Goal: Book appointment/travel/reservation

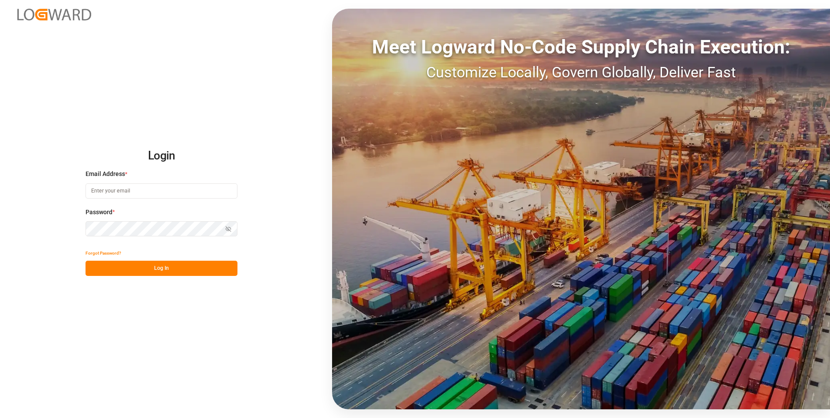
type input "[PERSON_NAME][EMAIL_ADDRESS][PERSON_NAME][DOMAIN_NAME]"
click at [153, 273] on button "Log In" at bounding box center [162, 268] width 152 height 15
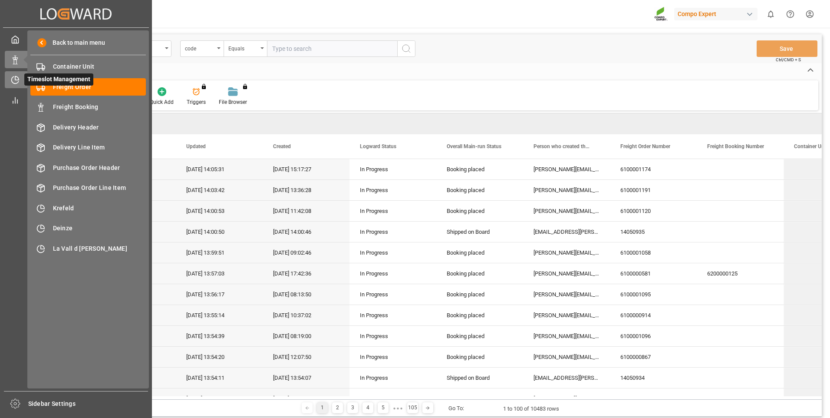
click at [19, 77] on icon at bounding box center [15, 80] width 9 height 9
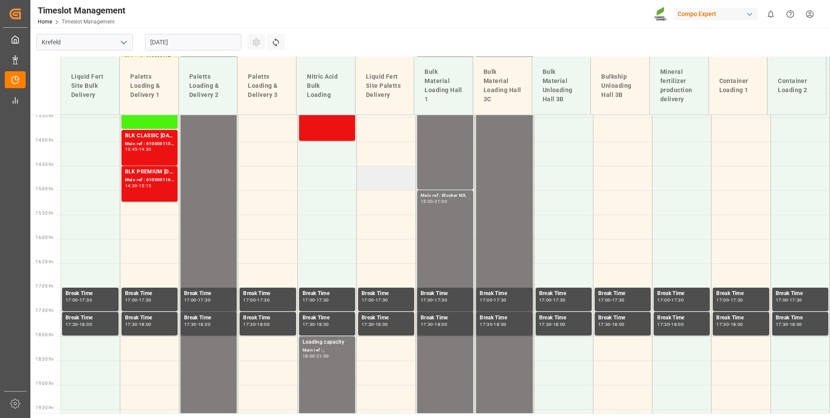
scroll to position [394, 0]
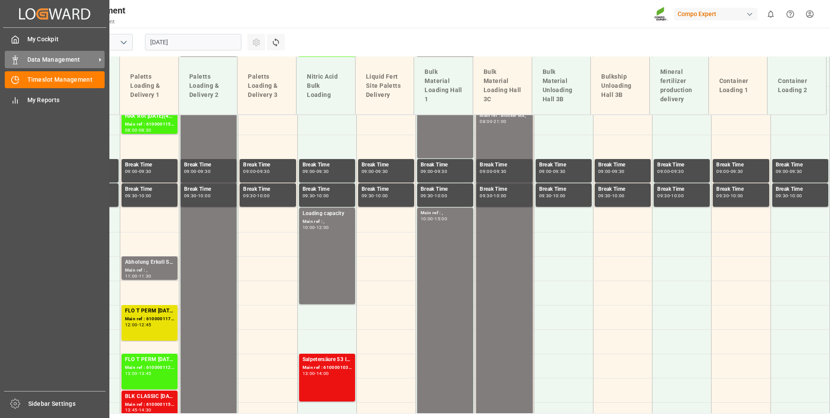
click at [32, 60] on span "Data Management" at bounding box center [61, 59] width 69 height 9
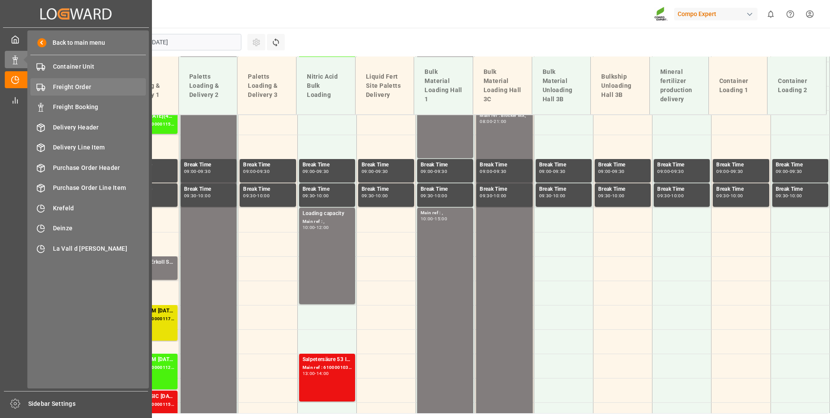
click at [67, 84] on span "Freight Order" at bounding box center [99, 87] width 93 height 9
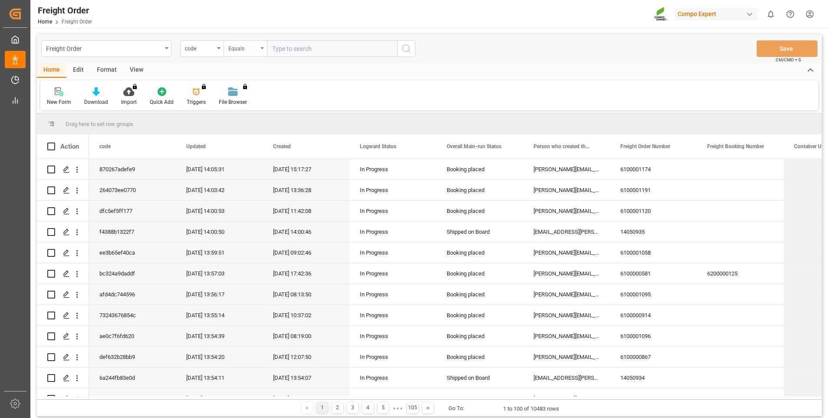
click at [251, 52] on div "Equals" at bounding box center [243, 48] width 30 height 10
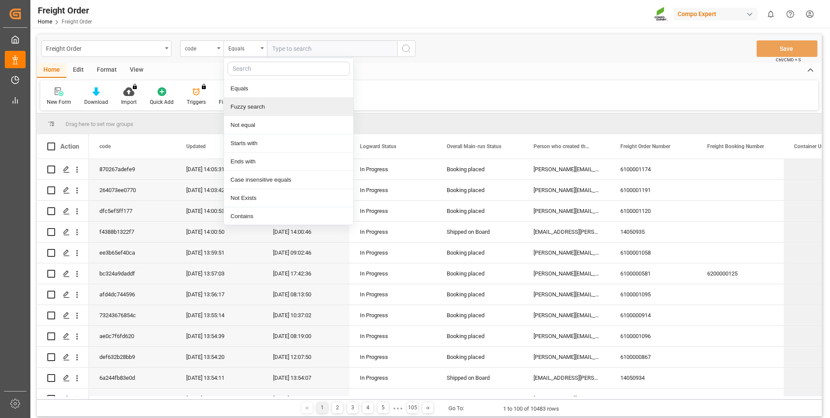
click at [253, 110] on div "Fuzzy search" at bounding box center [288, 107] width 129 height 18
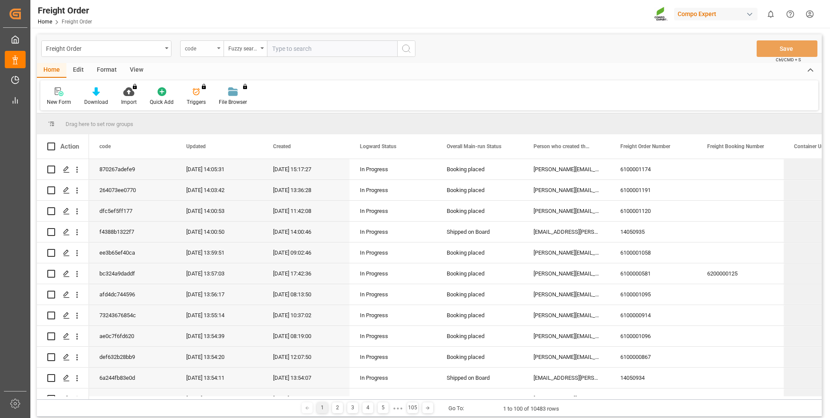
click at [209, 51] on div "code" at bounding box center [200, 48] width 30 height 10
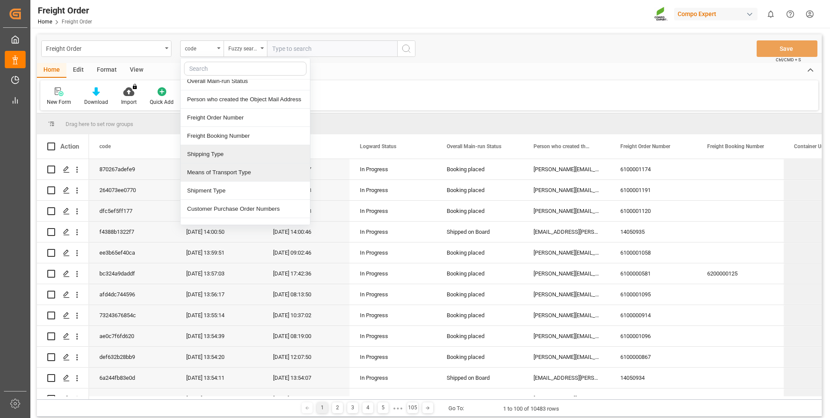
scroll to position [130, 0]
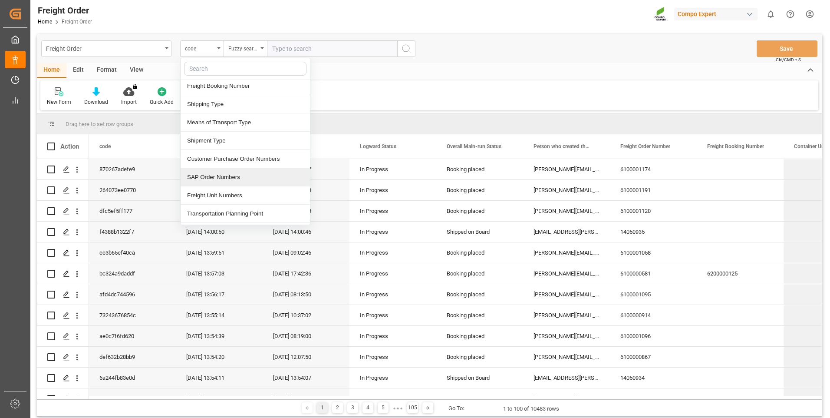
drag, startPoint x: 206, startPoint y: 173, endPoint x: 243, endPoint y: 118, distance: 66.7
click at [206, 173] on div "SAP Order Numbers" at bounding box center [245, 177] width 129 height 18
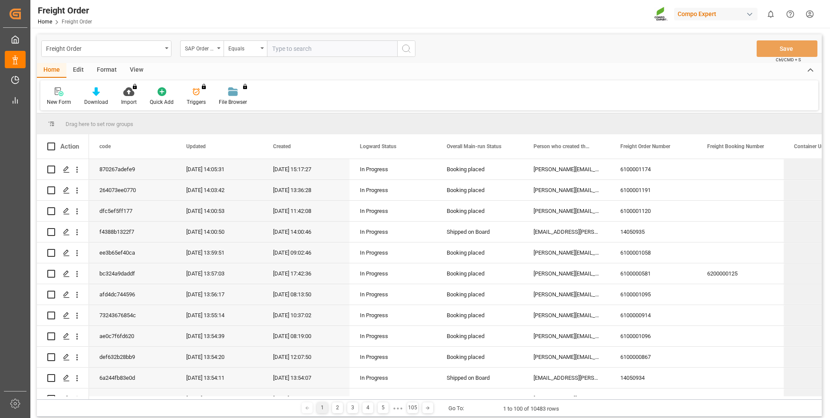
click at [281, 50] on input "text" at bounding box center [332, 48] width 130 height 17
type input "2000001031"
click at [410, 51] on icon "search button" at bounding box center [406, 48] width 10 height 10
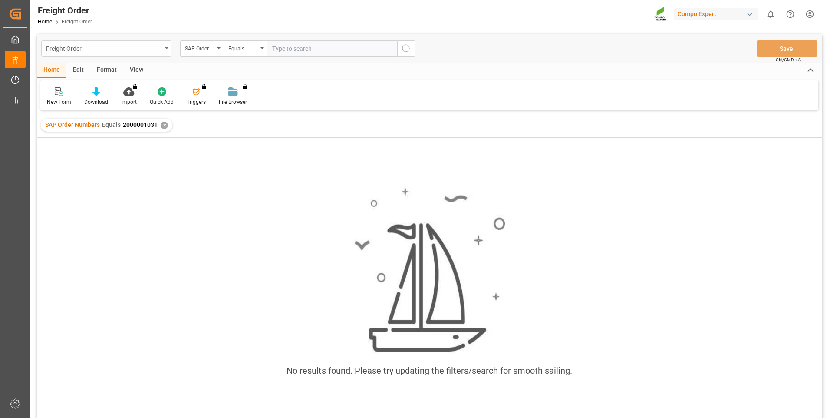
click at [161, 45] on div "Freight Order" at bounding box center [104, 48] width 116 height 11
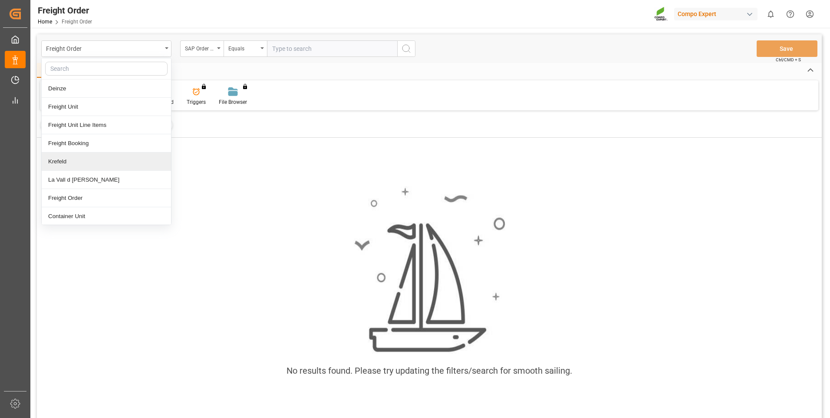
click at [76, 165] on div "Krefeld" at bounding box center [106, 161] width 129 height 18
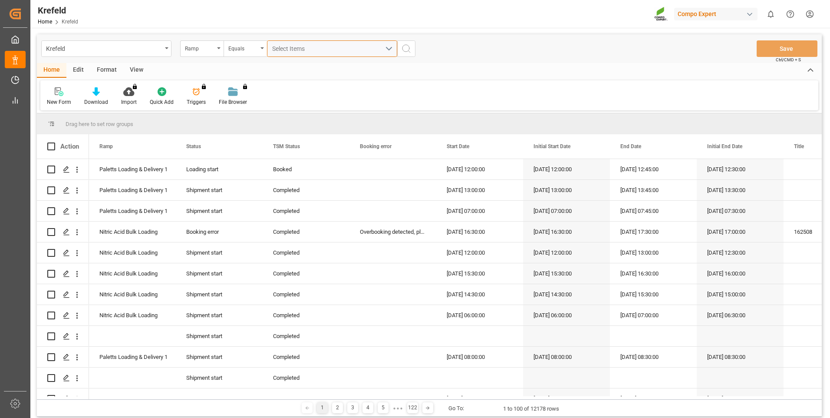
click at [299, 51] on span "Select Items" at bounding box center [290, 48] width 37 height 7
type input "2000001031"
click at [241, 46] on div "Equals" at bounding box center [243, 48] width 30 height 10
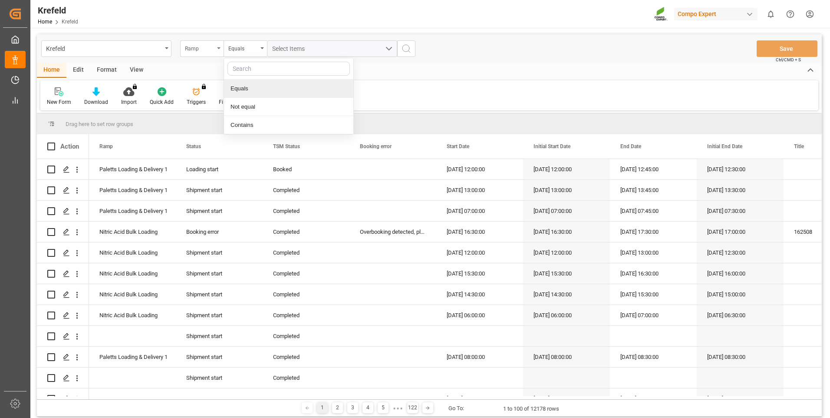
click at [205, 48] on div "Ramp" at bounding box center [200, 48] width 30 height 10
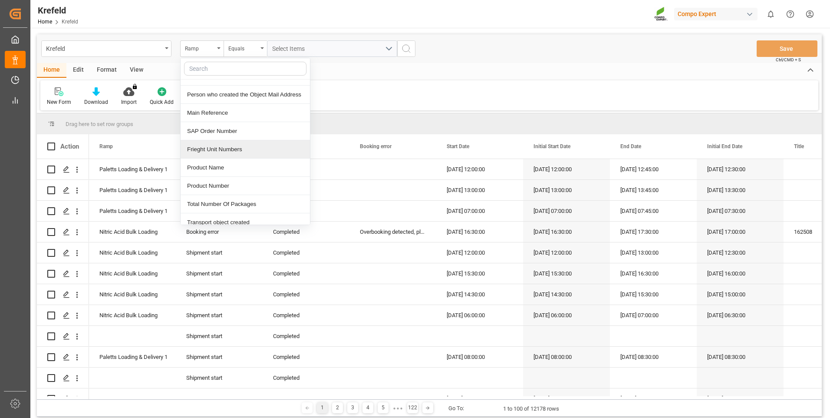
scroll to position [434, 0]
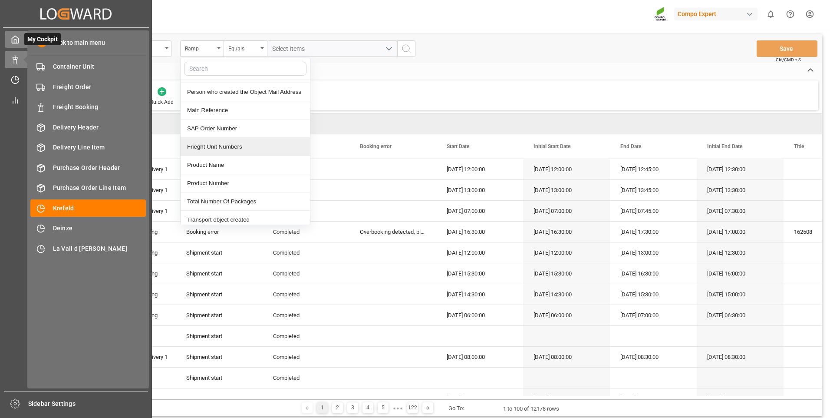
click at [10, 36] on div at bounding box center [12, 39] width 15 height 9
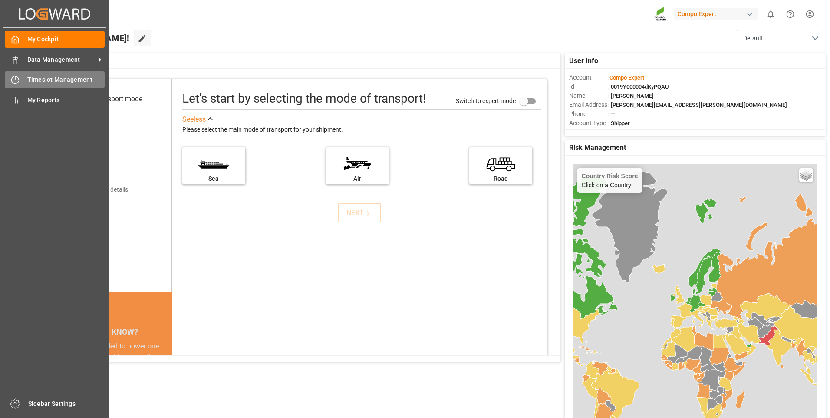
click at [47, 82] on span "Timeslot Management" at bounding box center [66, 79] width 78 height 9
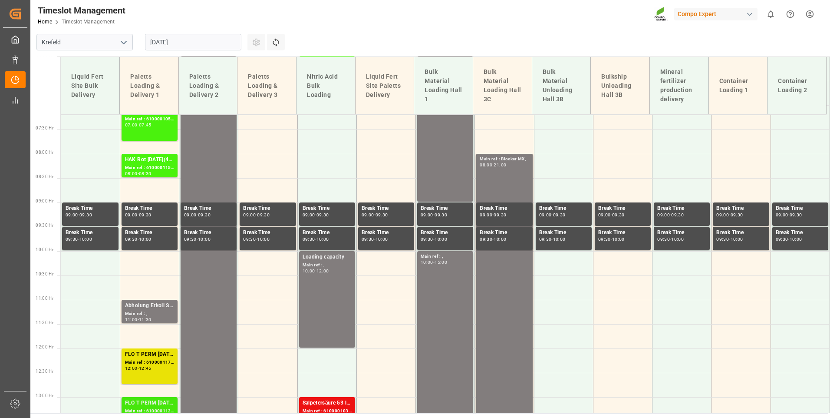
scroll to position [567, 0]
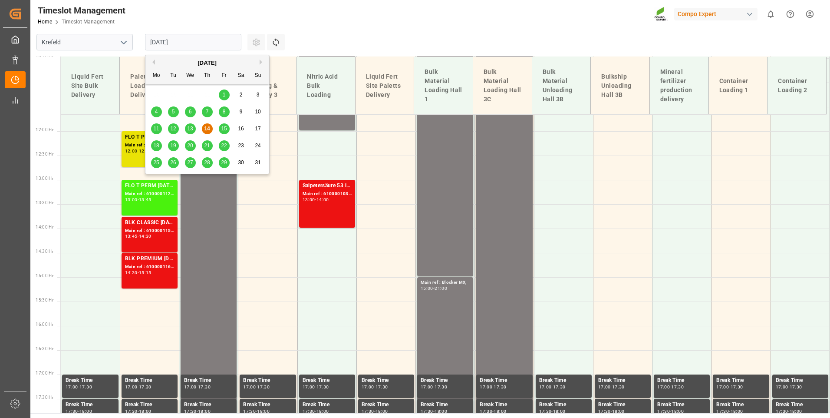
click at [197, 40] on input "[DATE]" at bounding box center [193, 42] width 96 height 17
click at [226, 126] on span "15" at bounding box center [224, 129] width 6 height 6
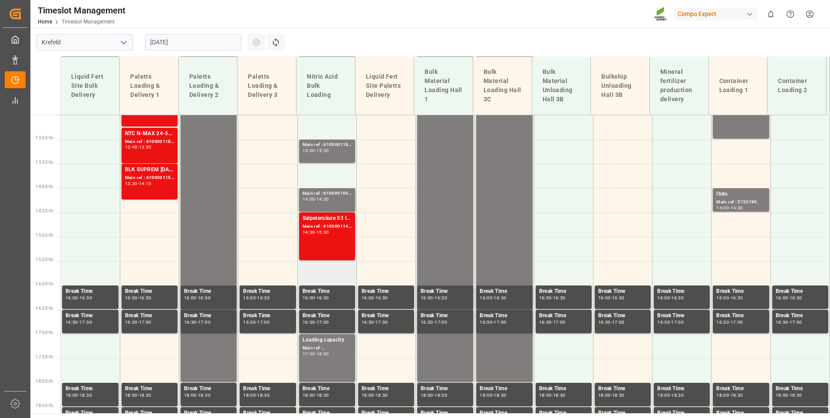
scroll to position [480, 0]
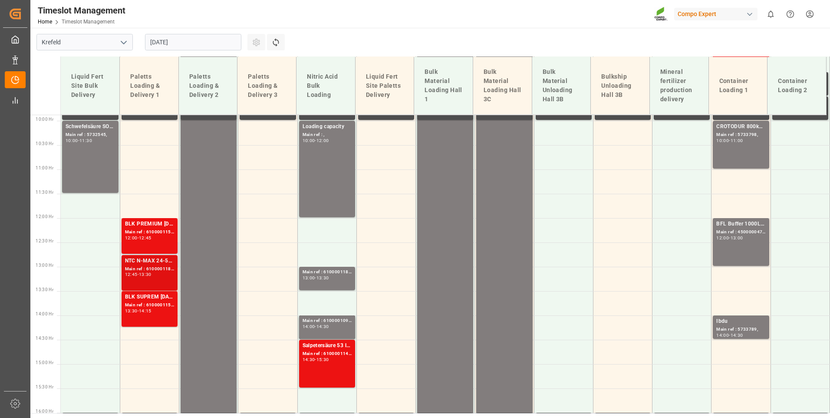
click at [143, 275] on div "13:30" at bounding box center [145, 274] width 13 height 4
click at [164, 268] on div "Main ref : 6100001189, 2000000263;" at bounding box center [149, 268] width 49 height 7
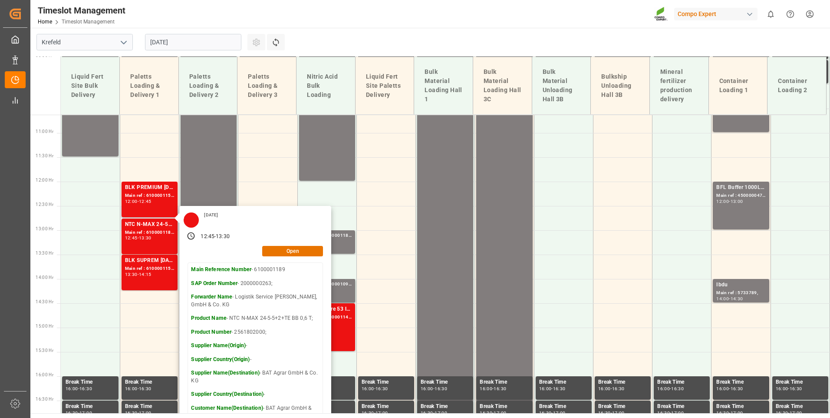
scroll to position [567, 0]
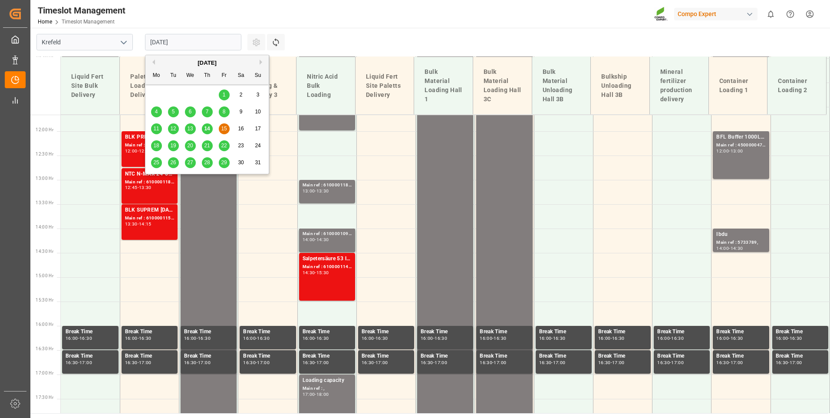
click at [202, 40] on input "[DATE]" at bounding box center [193, 42] width 96 height 17
click at [189, 304] on div "Main ref : , 06:00 - 18:00" at bounding box center [208, 130] width 49 height 579
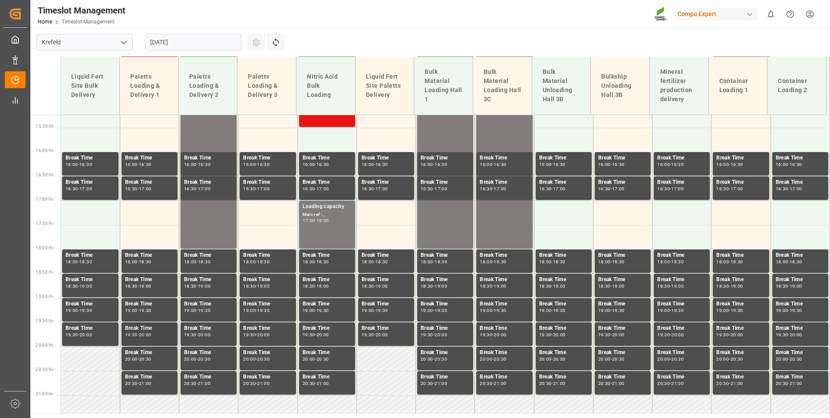
scroll to position [870, 0]
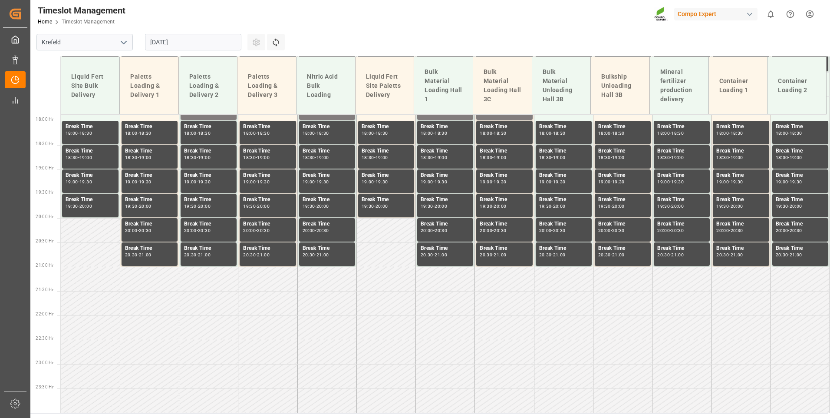
click at [214, 39] on input "[DATE]" at bounding box center [193, 42] width 96 height 17
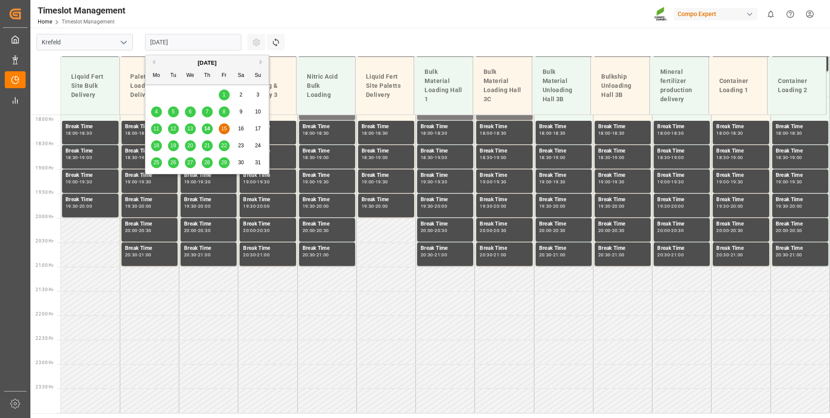
click at [153, 146] on div "18" at bounding box center [156, 146] width 11 height 10
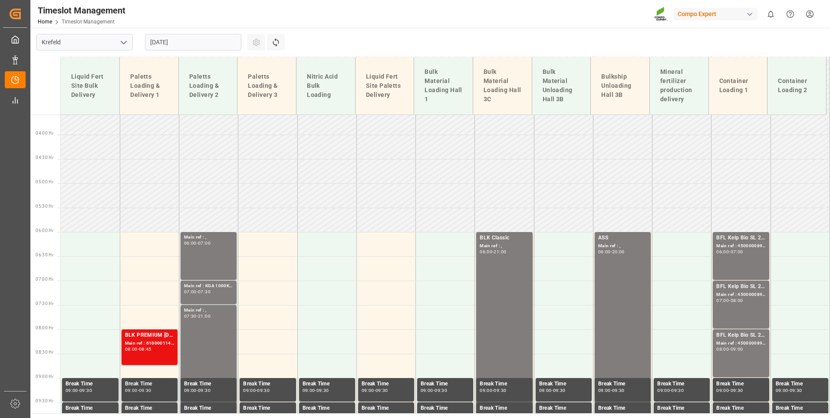
scroll to position [220, 0]
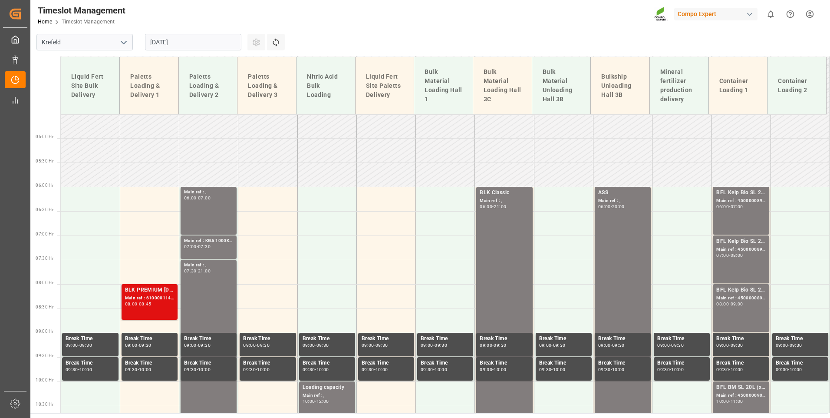
click at [154, 298] on div "Main ref : 6100001144, 2000001026;" at bounding box center [149, 297] width 49 height 7
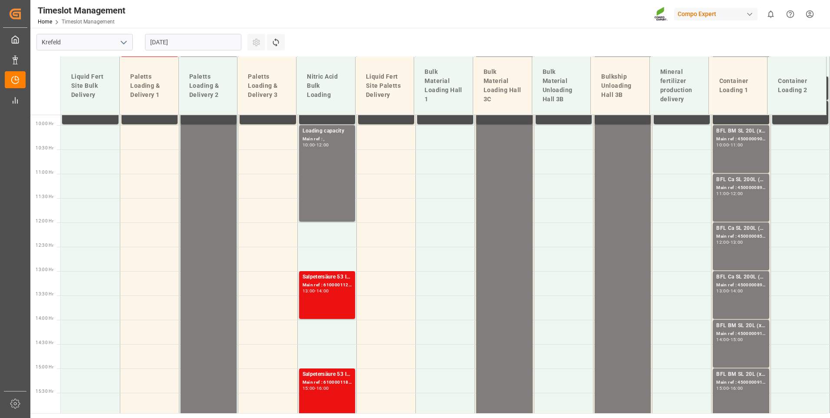
scroll to position [305, 0]
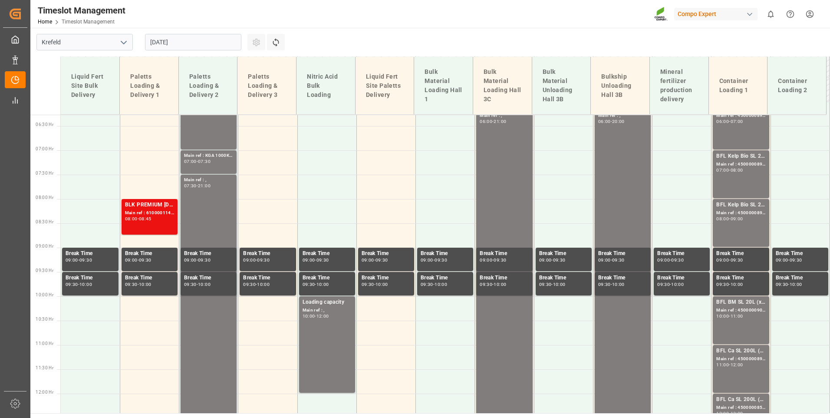
click at [183, 46] on input "[DATE]" at bounding box center [193, 42] width 96 height 17
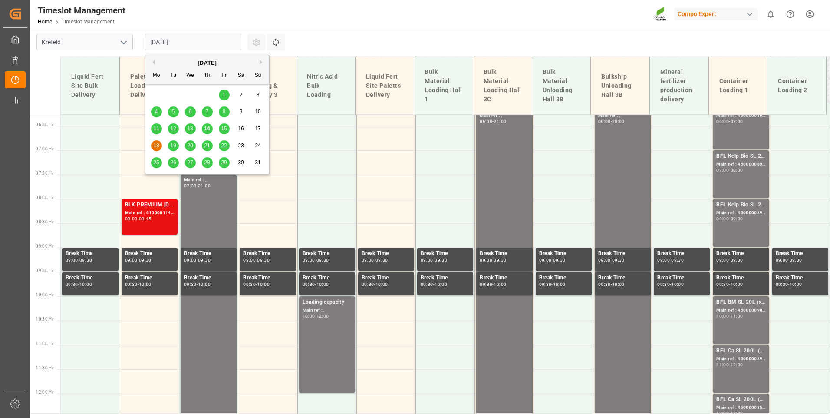
click at [171, 145] on span "19" at bounding box center [173, 145] width 6 height 6
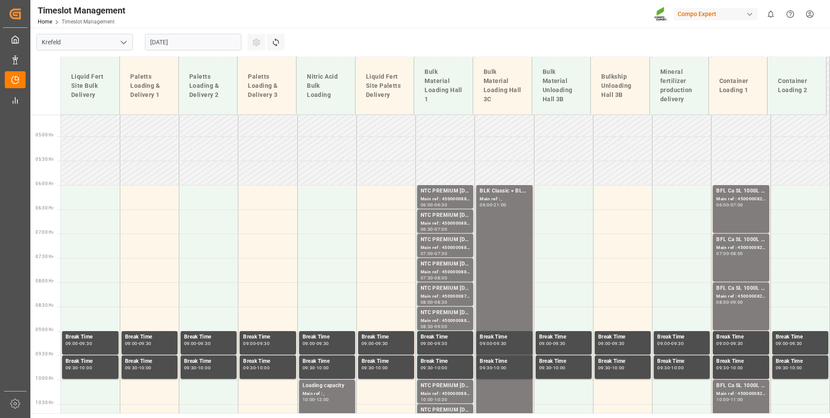
scroll to position [220, 0]
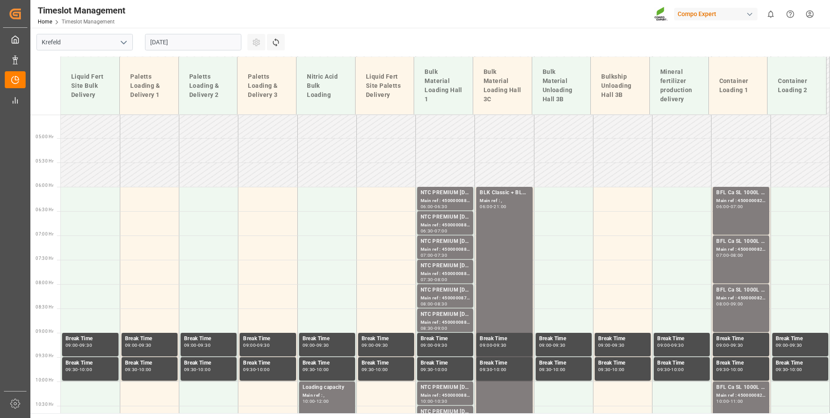
click at [198, 41] on input "[DATE]" at bounding box center [193, 42] width 96 height 17
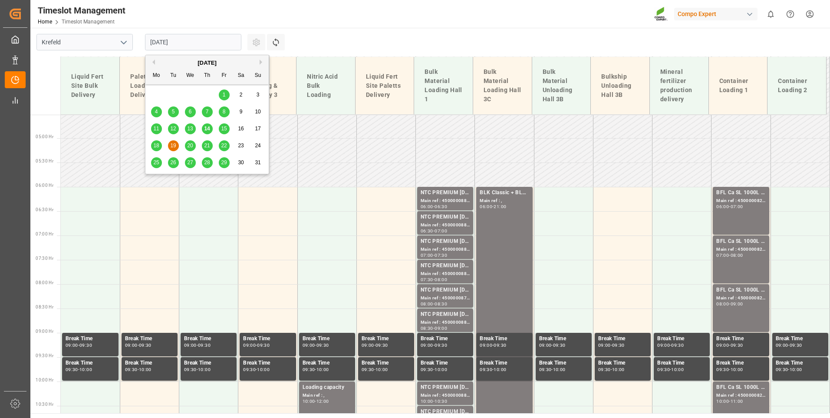
click at [189, 146] on span "20" at bounding box center [190, 145] width 6 height 6
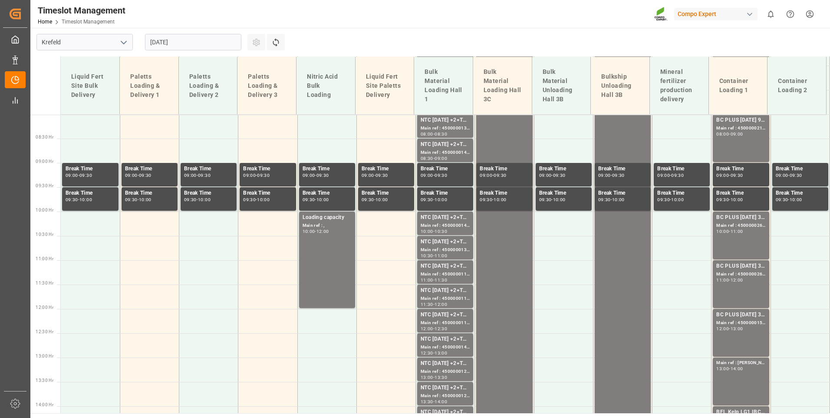
scroll to position [348, 0]
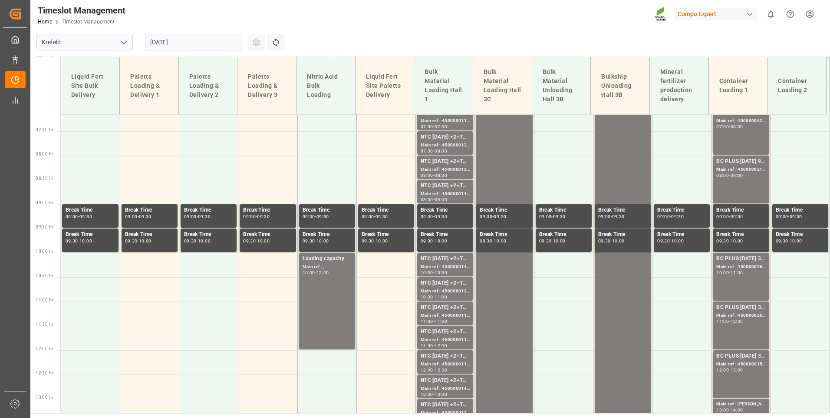
click at [190, 40] on input "[DATE]" at bounding box center [193, 42] width 96 height 17
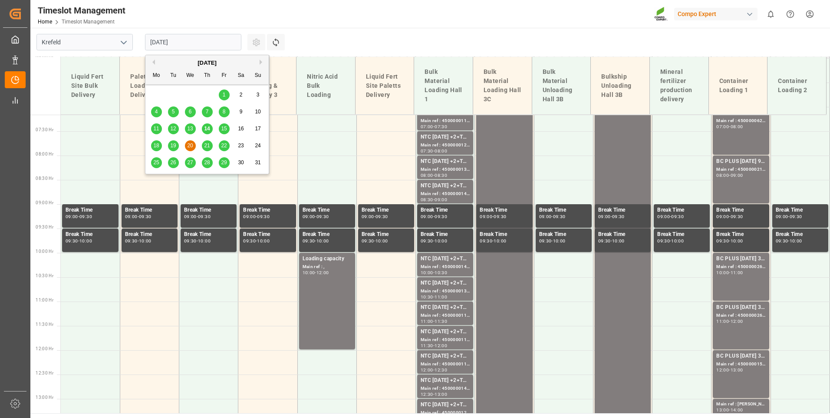
click at [206, 146] on span "21" at bounding box center [207, 145] width 6 height 6
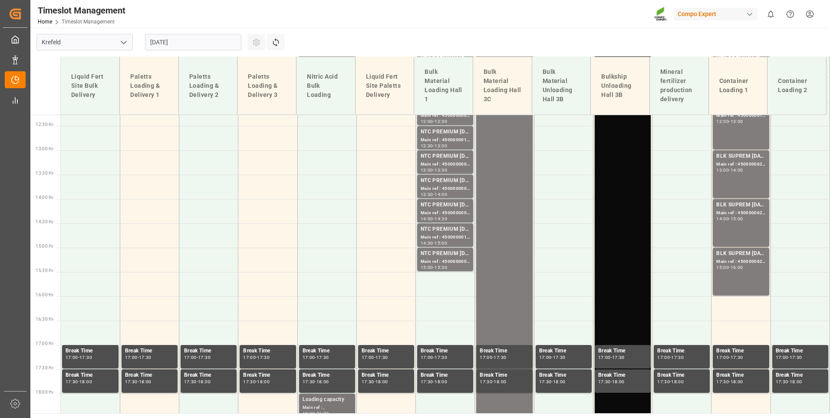
scroll to position [479, 0]
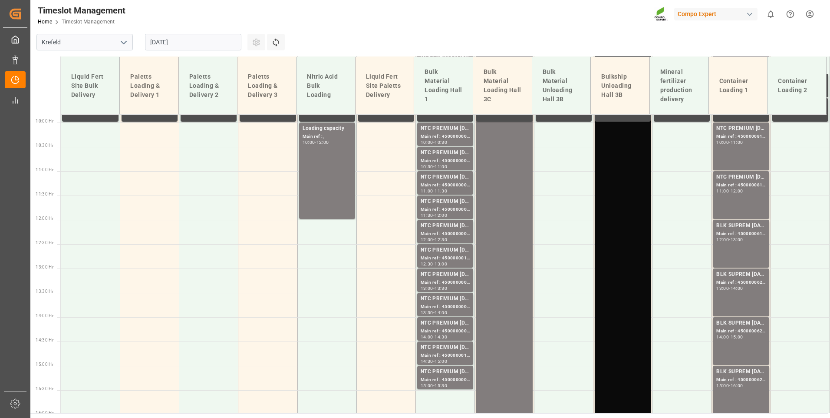
click at [183, 36] on input "[DATE]" at bounding box center [193, 42] width 96 height 17
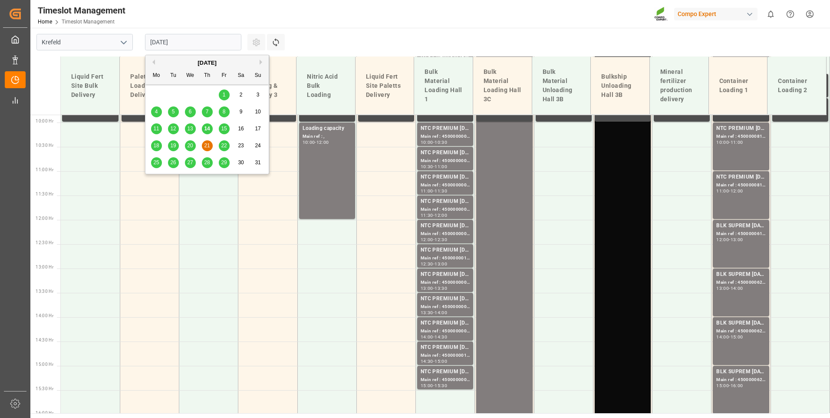
click at [226, 148] on span "22" at bounding box center [224, 145] width 6 height 6
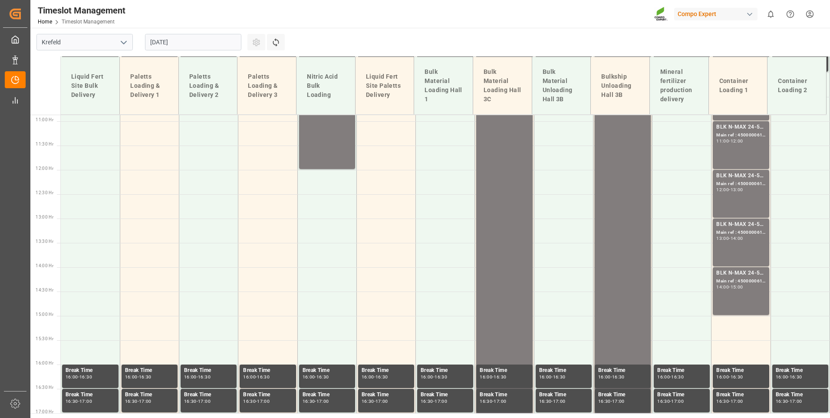
scroll to position [654, 0]
